Goal: Transaction & Acquisition: Download file/media

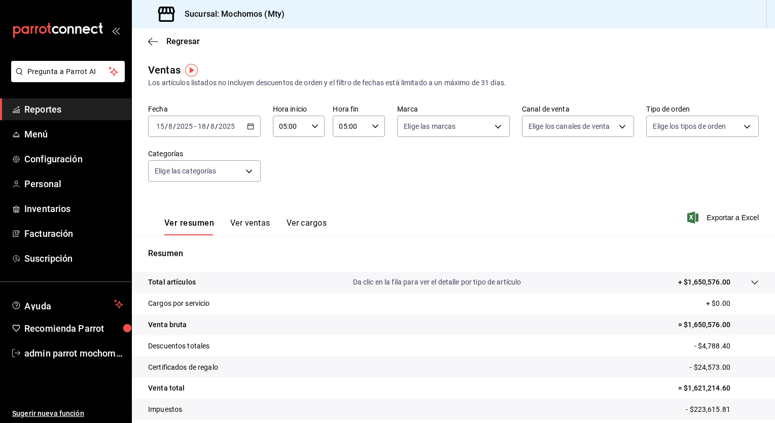
click at [250, 129] on icon "button" at bounding box center [250, 126] width 7 height 7
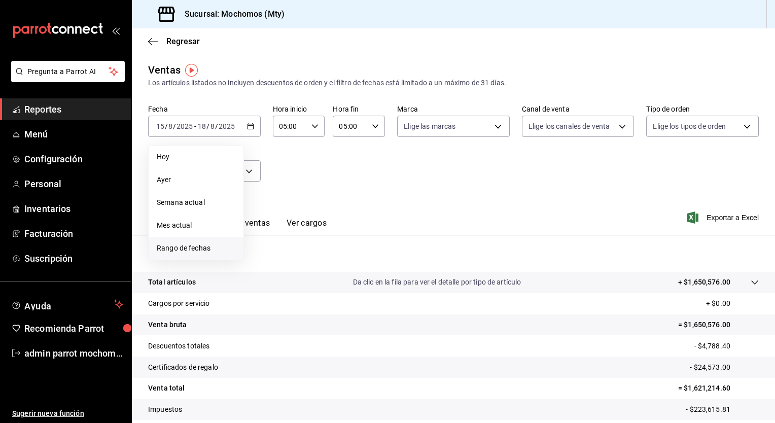
click at [207, 245] on span "Rango de fechas" at bounding box center [196, 248] width 79 height 11
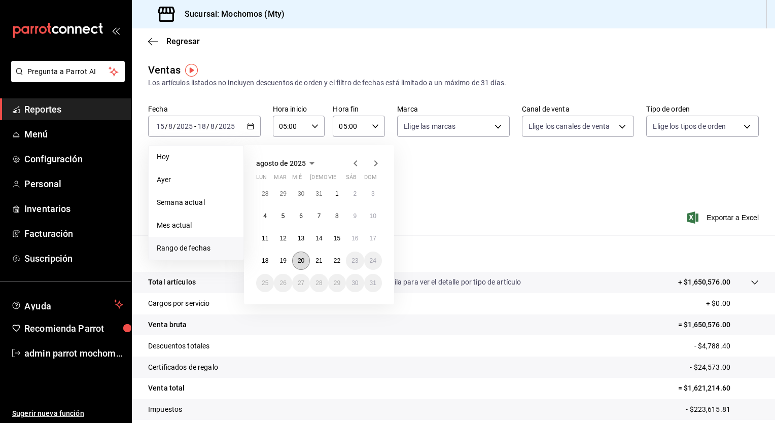
click at [296, 260] on button "20" at bounding box center [301, 261] width 18 height 18
click at [298, 264] on button "20" at bounding box center [301, 261] width 18 height 18
click at [334, 260] on abbr "22" at bounding box center [337, 260] width 7 height 7
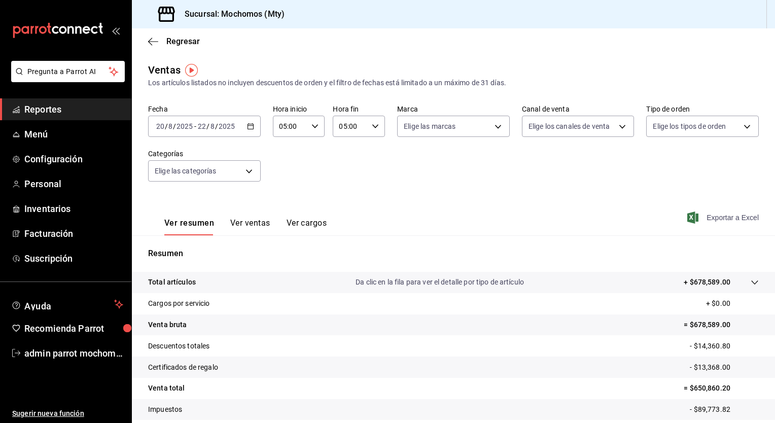
click at [724, 217] on span "Exportar a Excel" at bounding box center [724, 218] width 70 height 12
click at [751, 283] on icon at bounding box center [755, 283] width 8 height 8
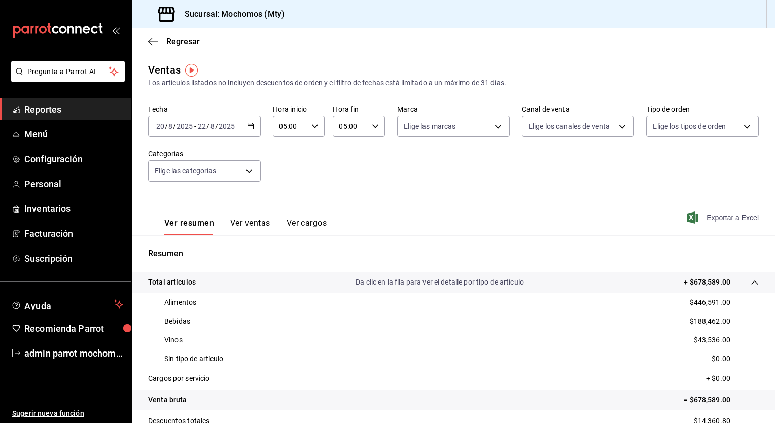
click at [707, 216] on span "Exportar a Excel" at bounding box center [724, 218] width 70 height 12
click at [247, 125] on icon "button" at bounding box center [250, 126] width 7 height 7
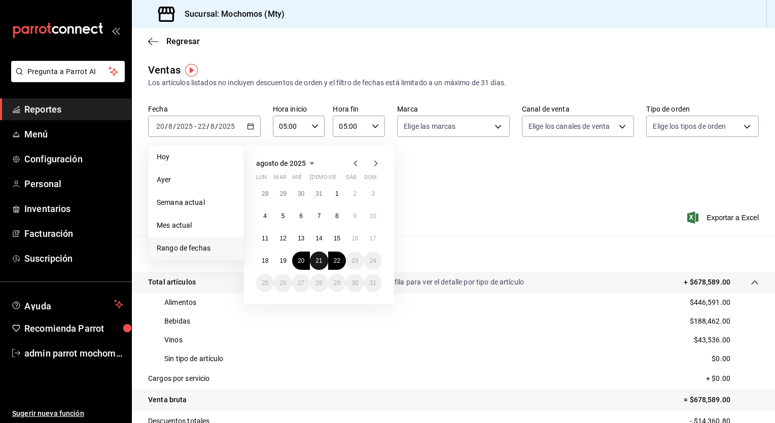
click at [316, 258] on abbr "21" at bounding box center [319, 260] width 7 height 7
click at [333, 261] on button "22" at bounding box center [337, 261] width 18 height 18
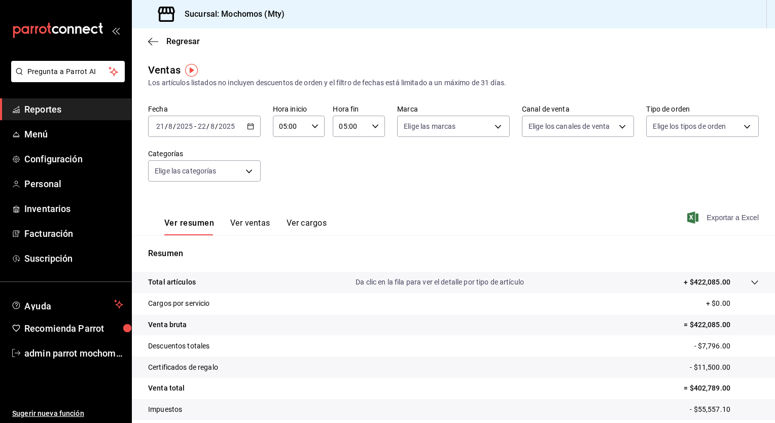
click at [722, 222] on span "Exportar a Excel" at bounding box center [724, 218] width 70 height 12
